Goal: Task Accomplishment & Management: Manage account settings

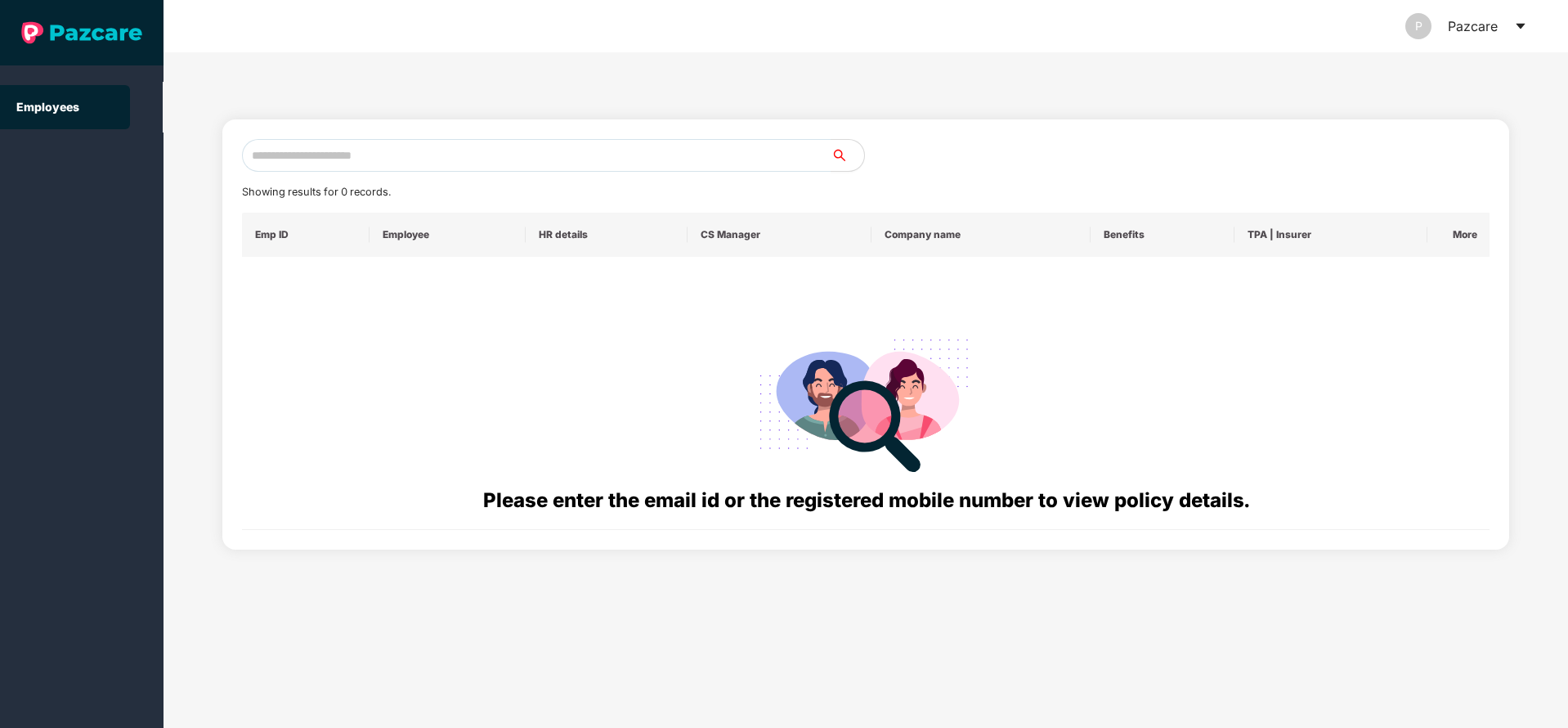
click at [1519, 30] on icon "caret-down" at bounding box center [1520, 25] width 13 height 13
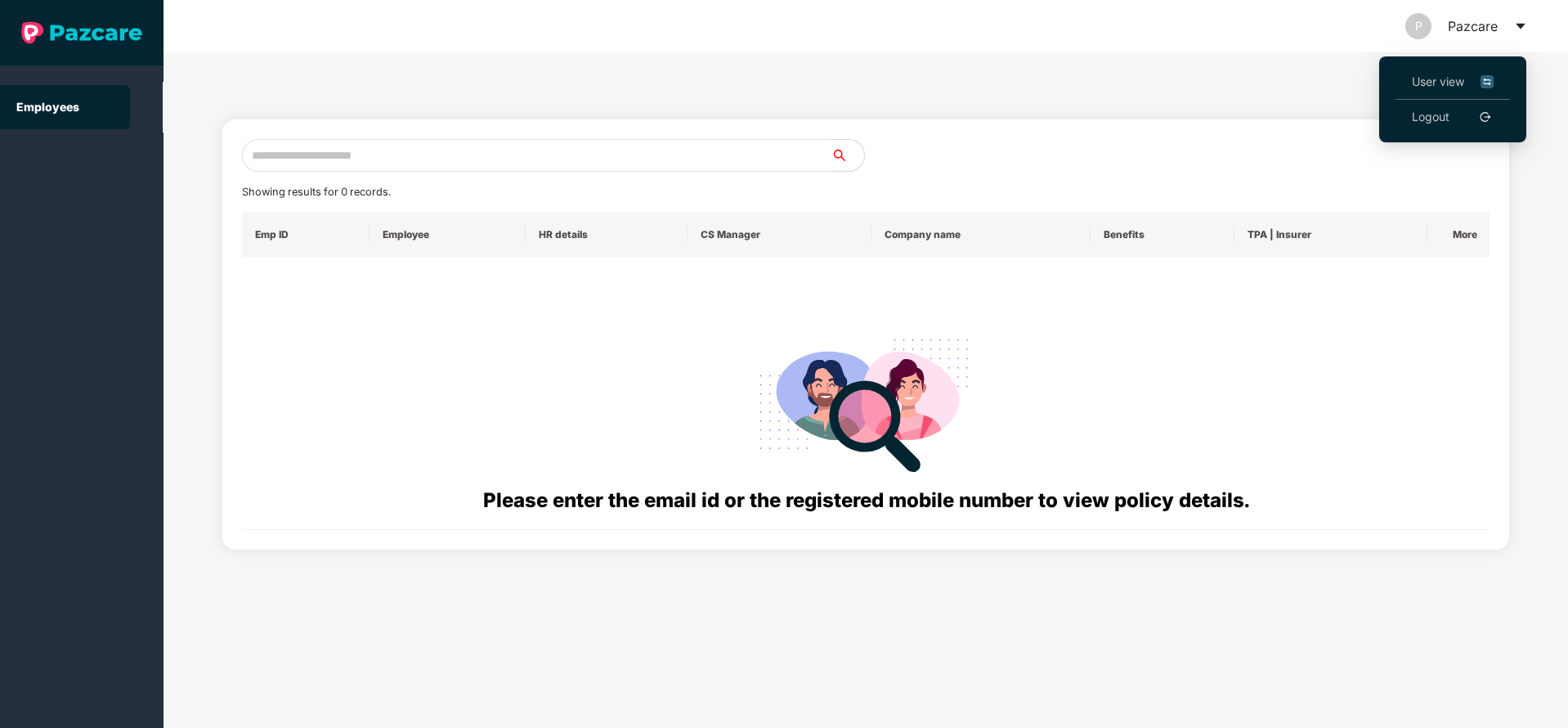
click at [1443, 118] on link "Logout" at bounding box center [1431, 116] width 37 height 18
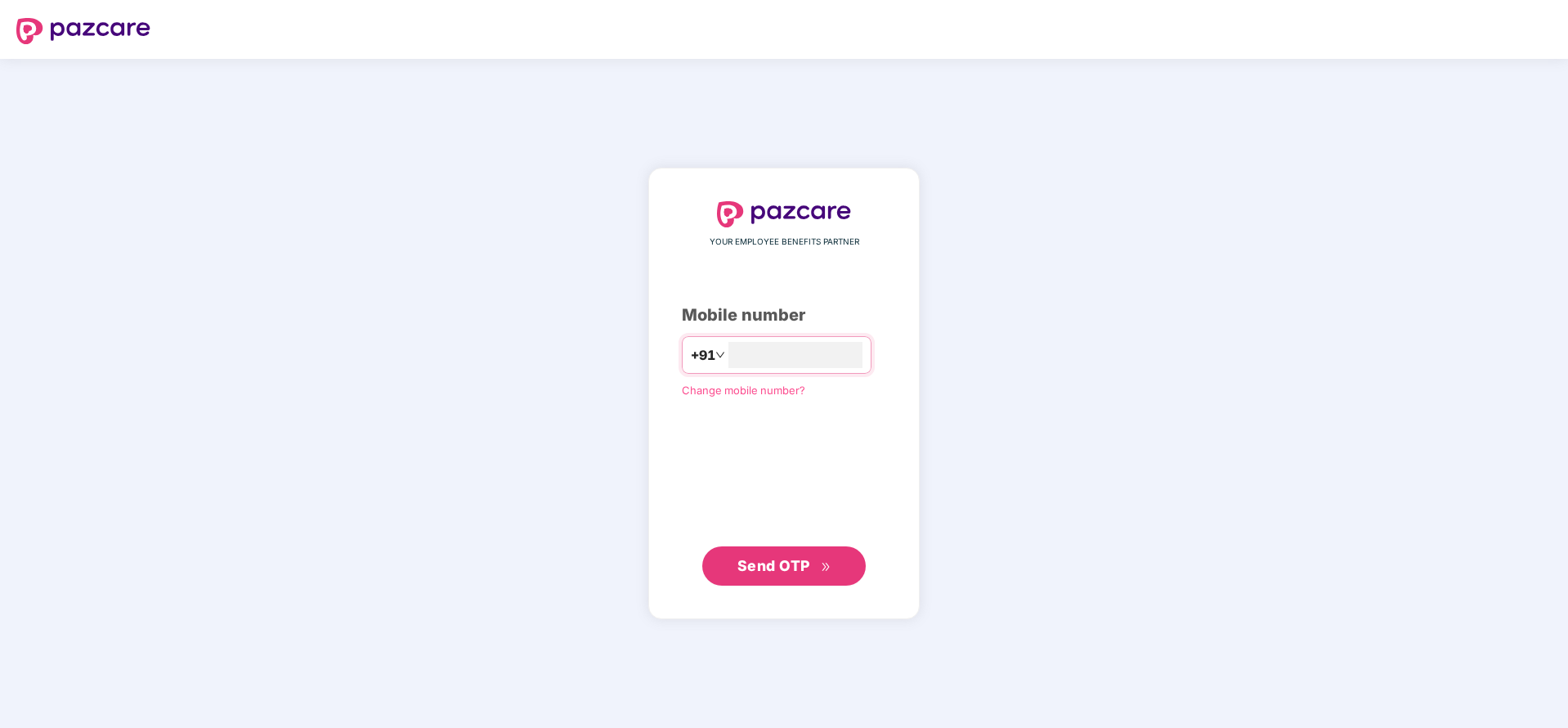
type input "**********"
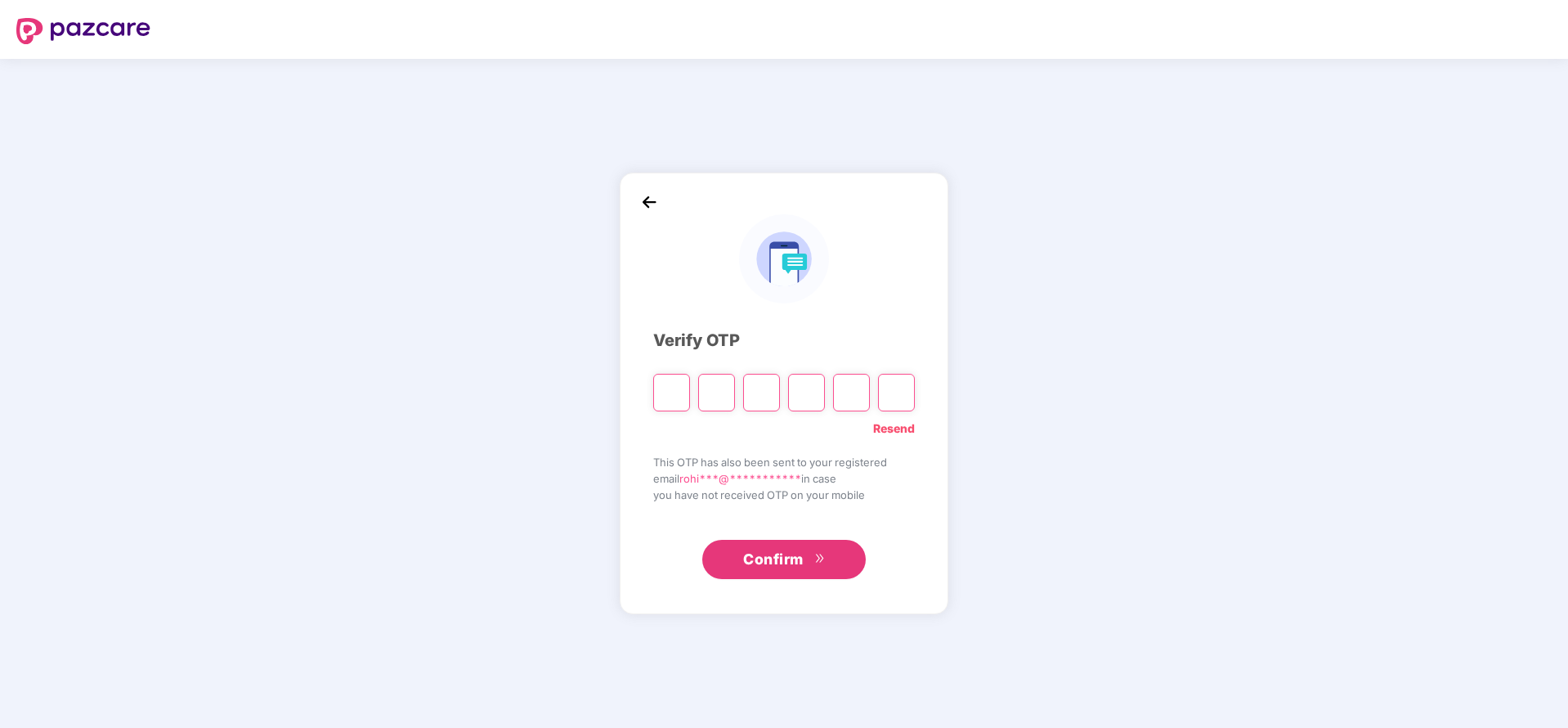
paste input "*"
type input "*"
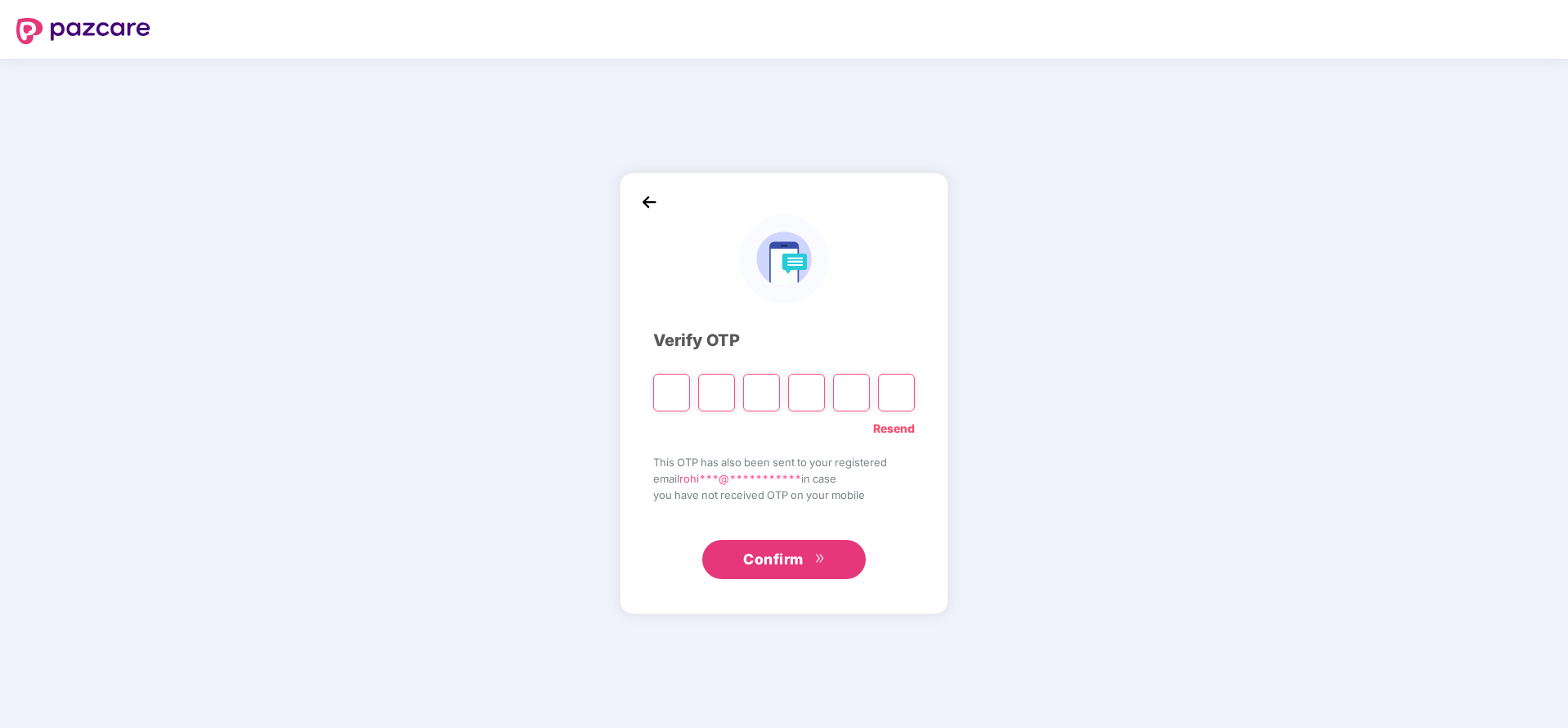
type input "*"
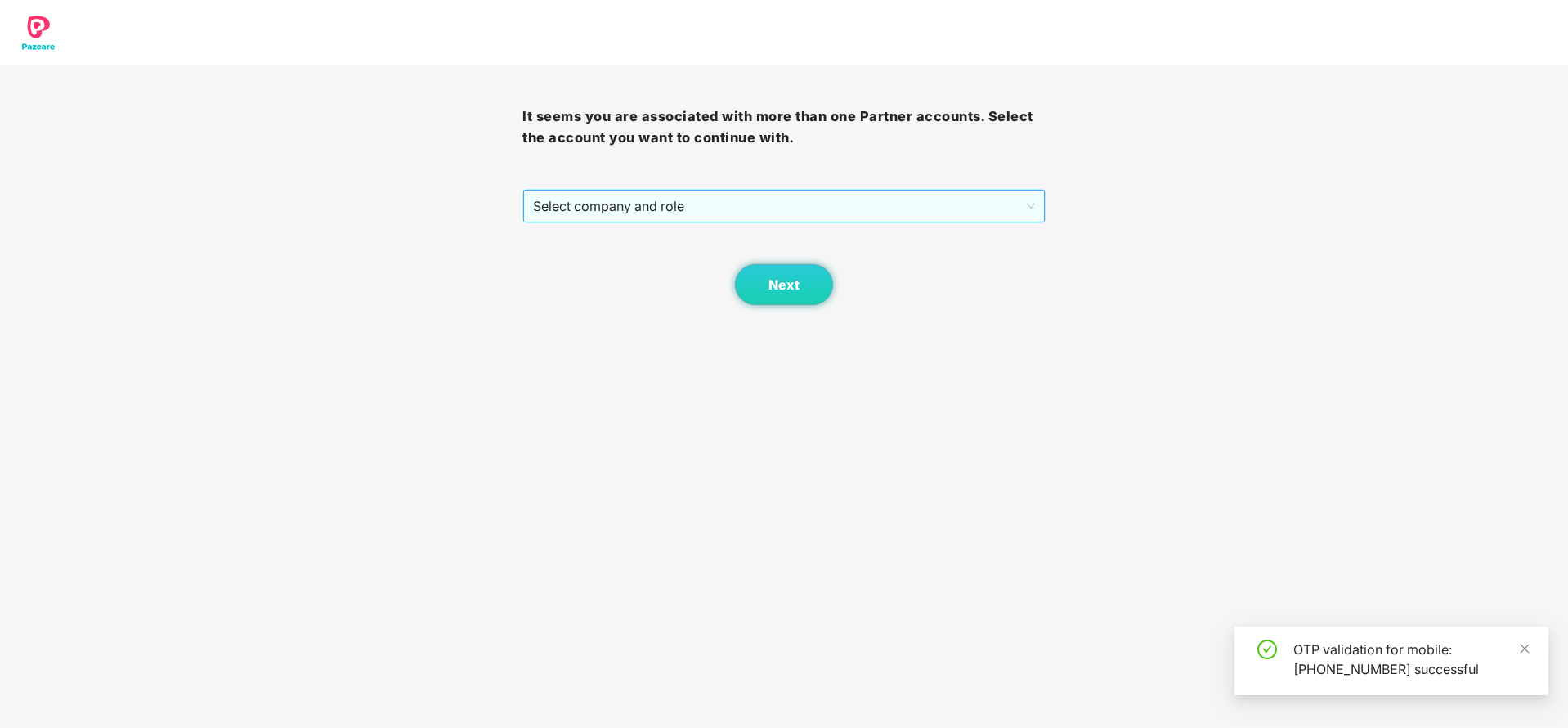
click at [736, 209] on span "Select company and role" at bounding box center [784, 206] width 501 height 31
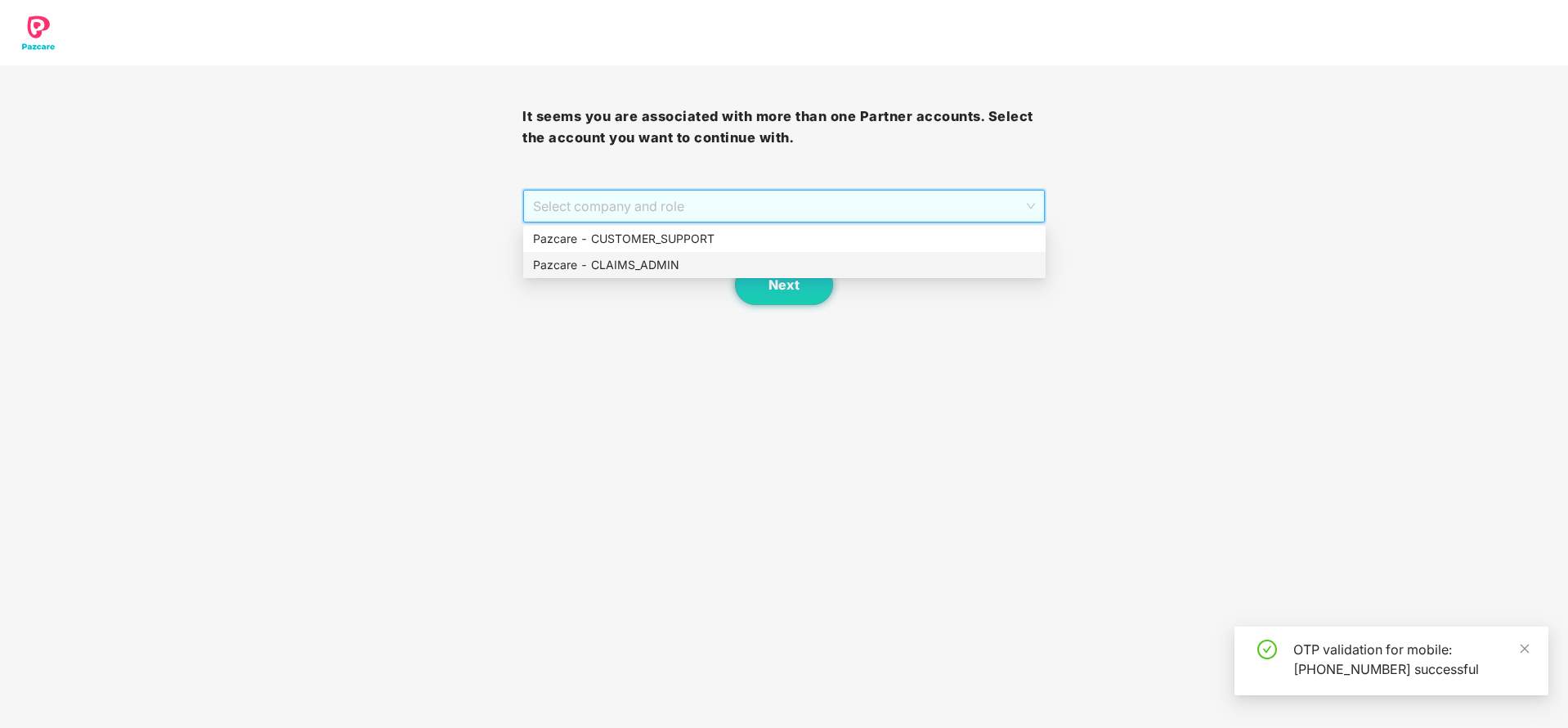
click at [648, 264] on div "Pazcare - CLAIMS_ADMIN" at bounding box center [784, 264] width 503 height 18
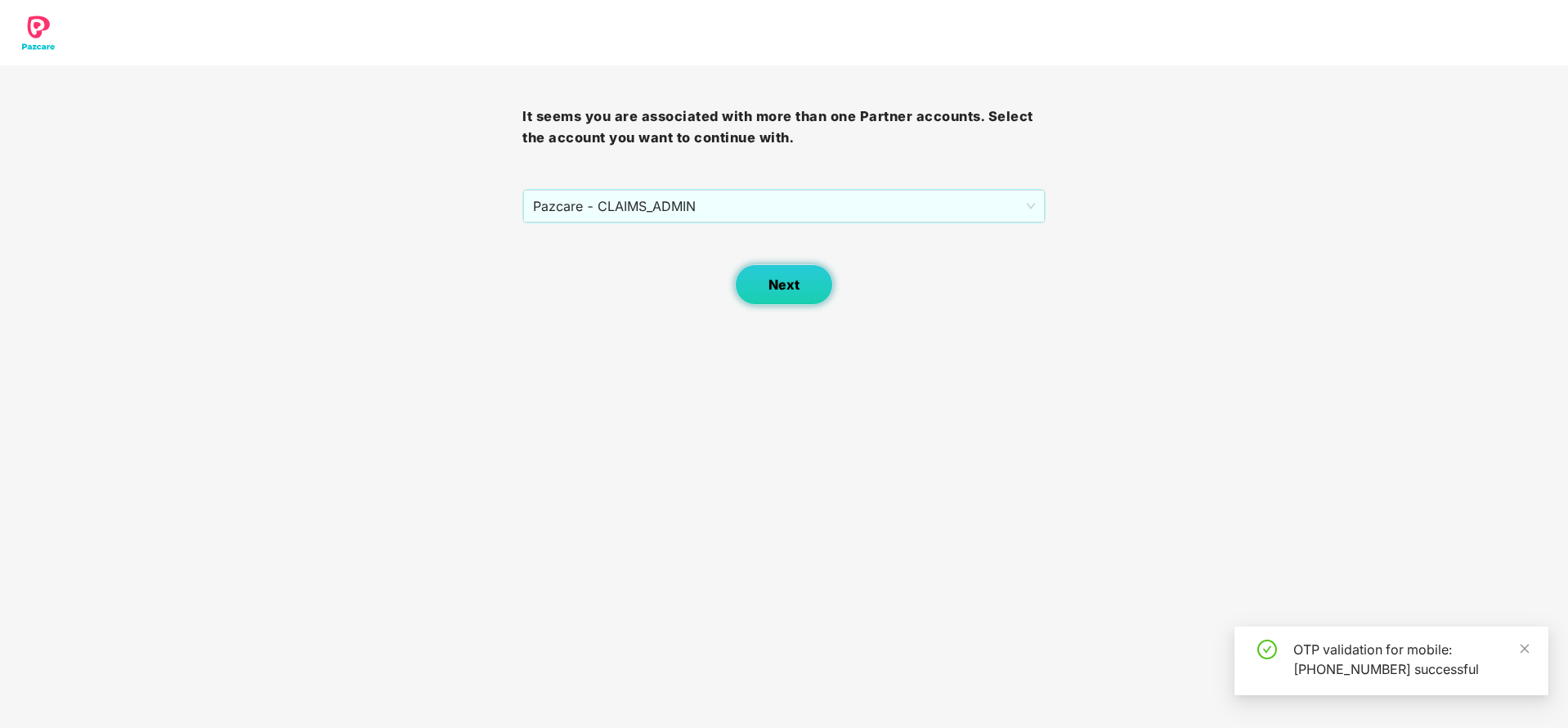
click at [786, 293] on button "Next" at bounding box center [784, 285] width 98 height 41
